Goal: Task Accomplishment & Management: Manage account settings

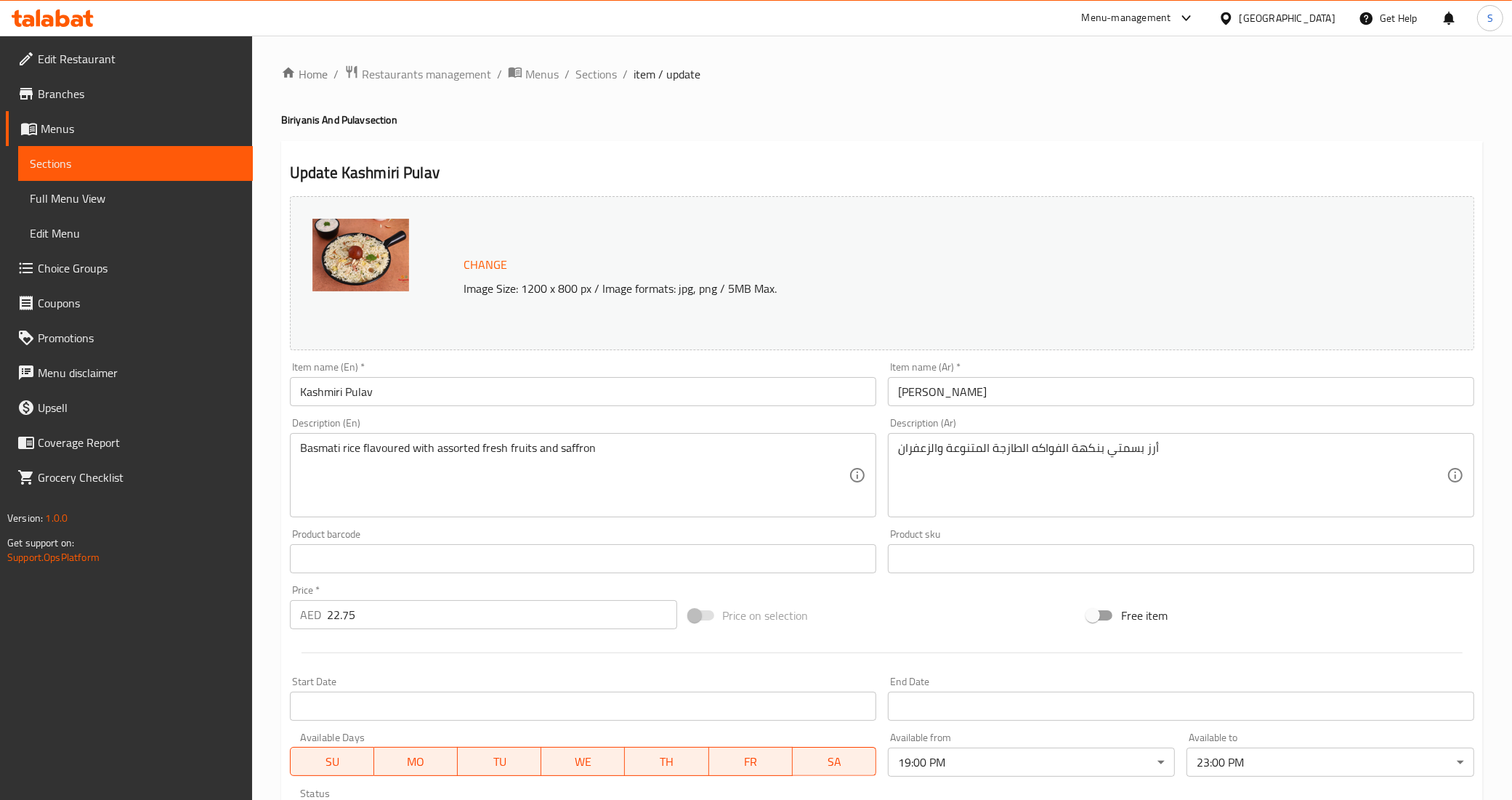
click at [1293, 16] on div "[GEOGRAPHIC_DATA]" at bounding box center [1287, 18] width 96 height 16
click at [1138, 151] on div "[GEOGRAPHIC_DATA]" at bounding box center [1177, 150] width 96 height 16
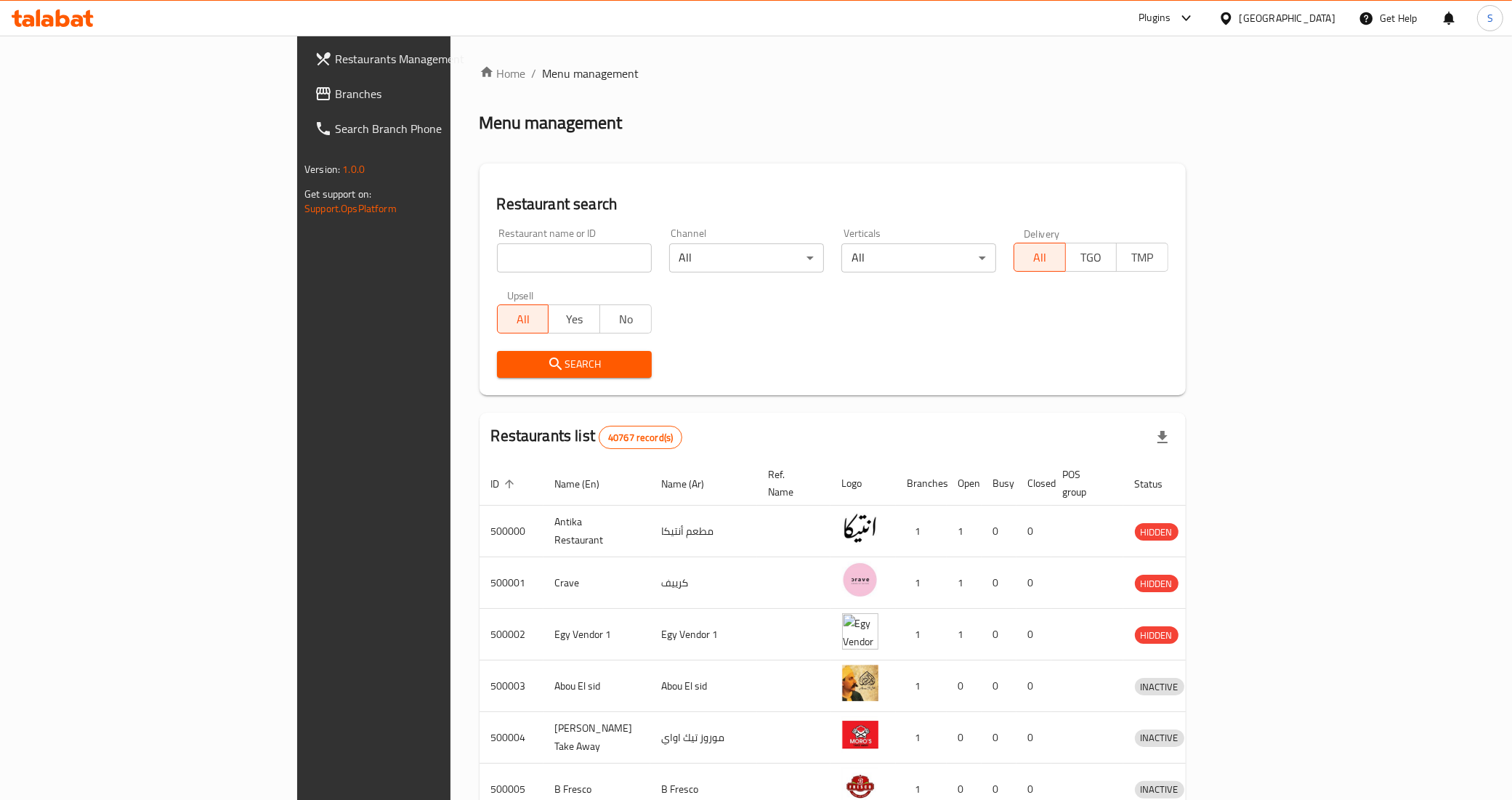
click at [335, 95] on span "Branches" at bounding box center [436, 94] width 203 height 18
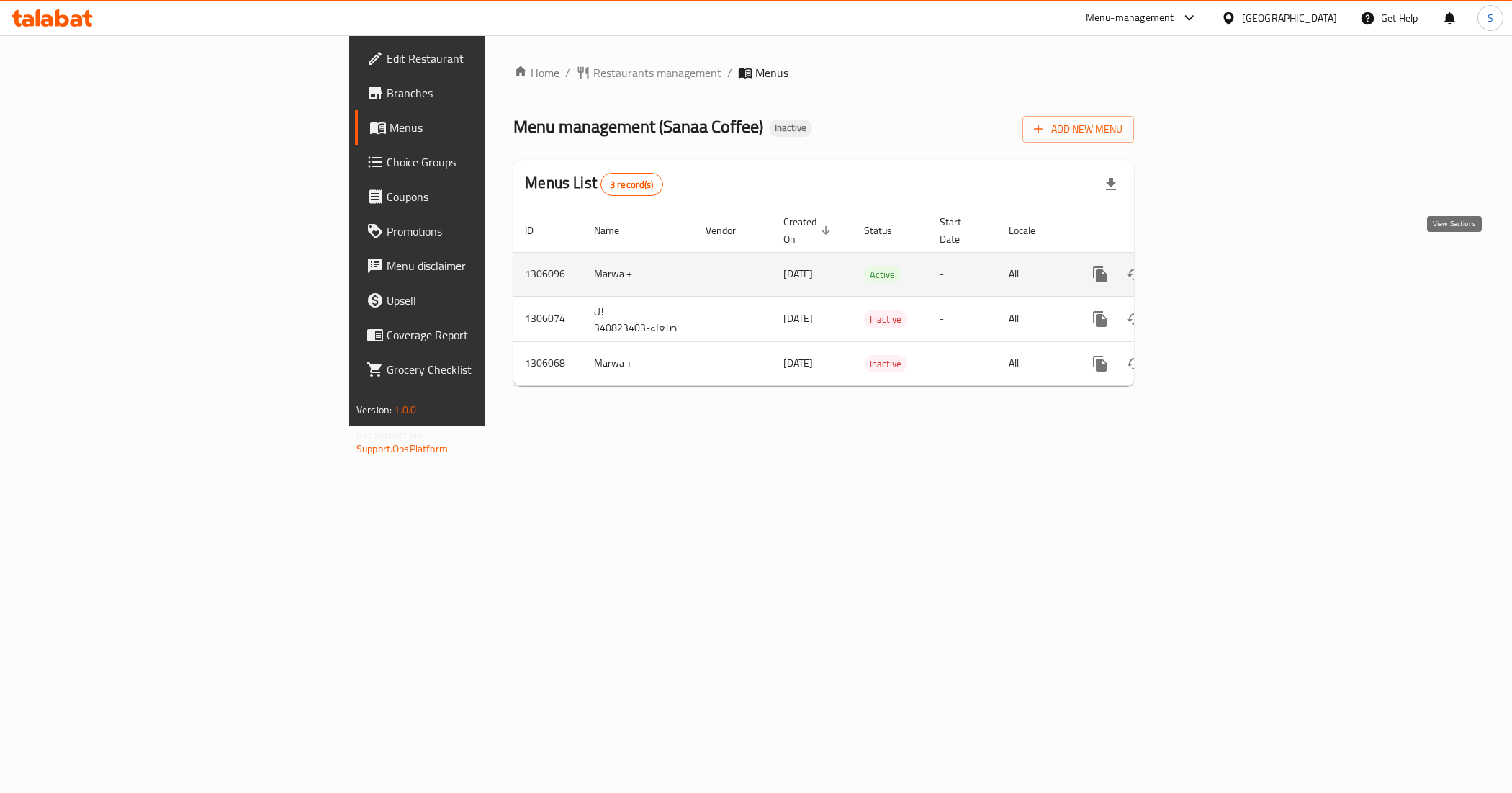
click at [1212, 266] on icon "enhanced table" at bounding box center [1204, 274] width 18 height 18
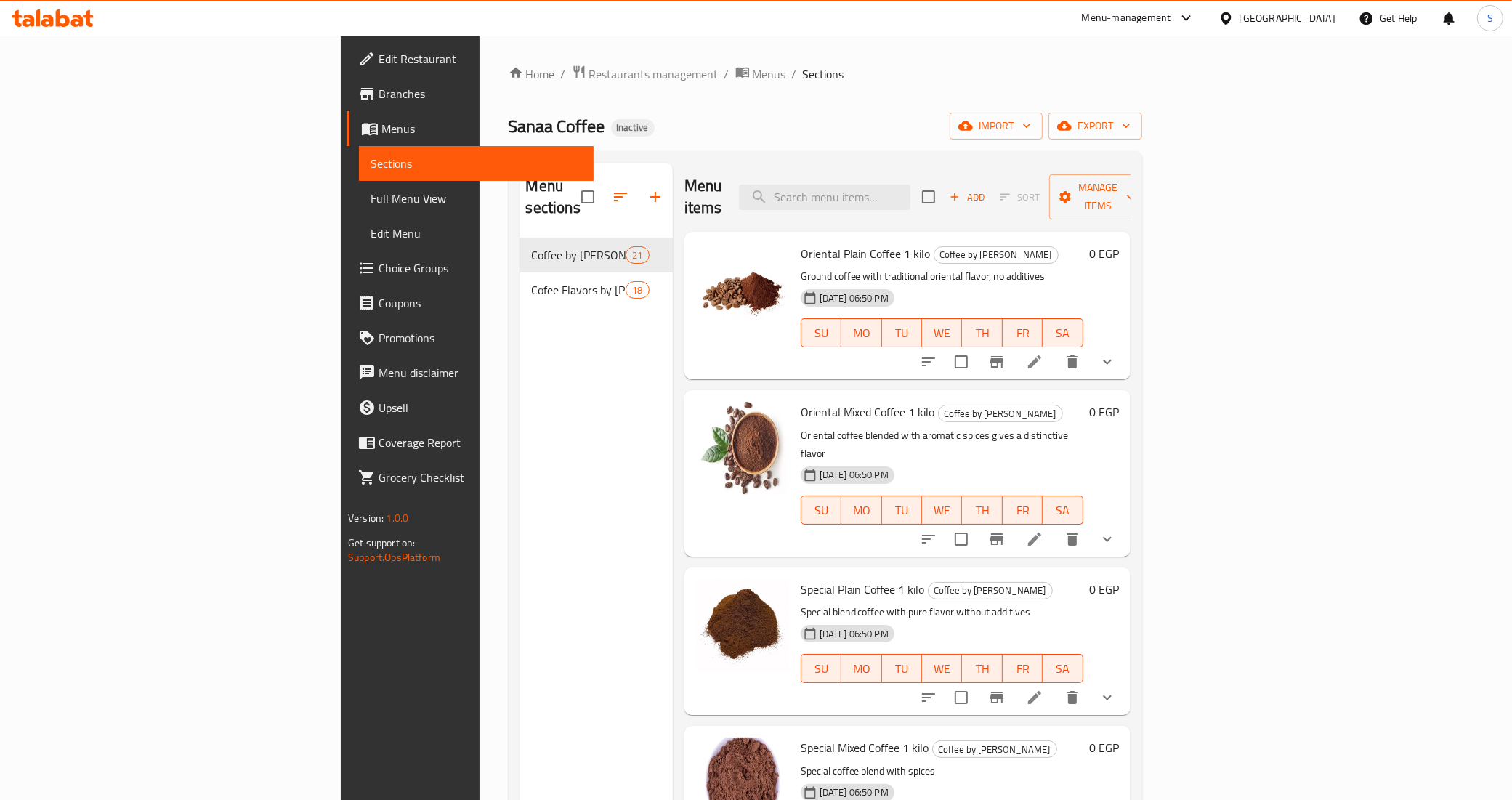
click at [379, 66] on span "Edit Restaurant" at bounding box center [480, 59] width 203 height 18
